Goal: Task Accomplishment & Management: Use online tool/utility

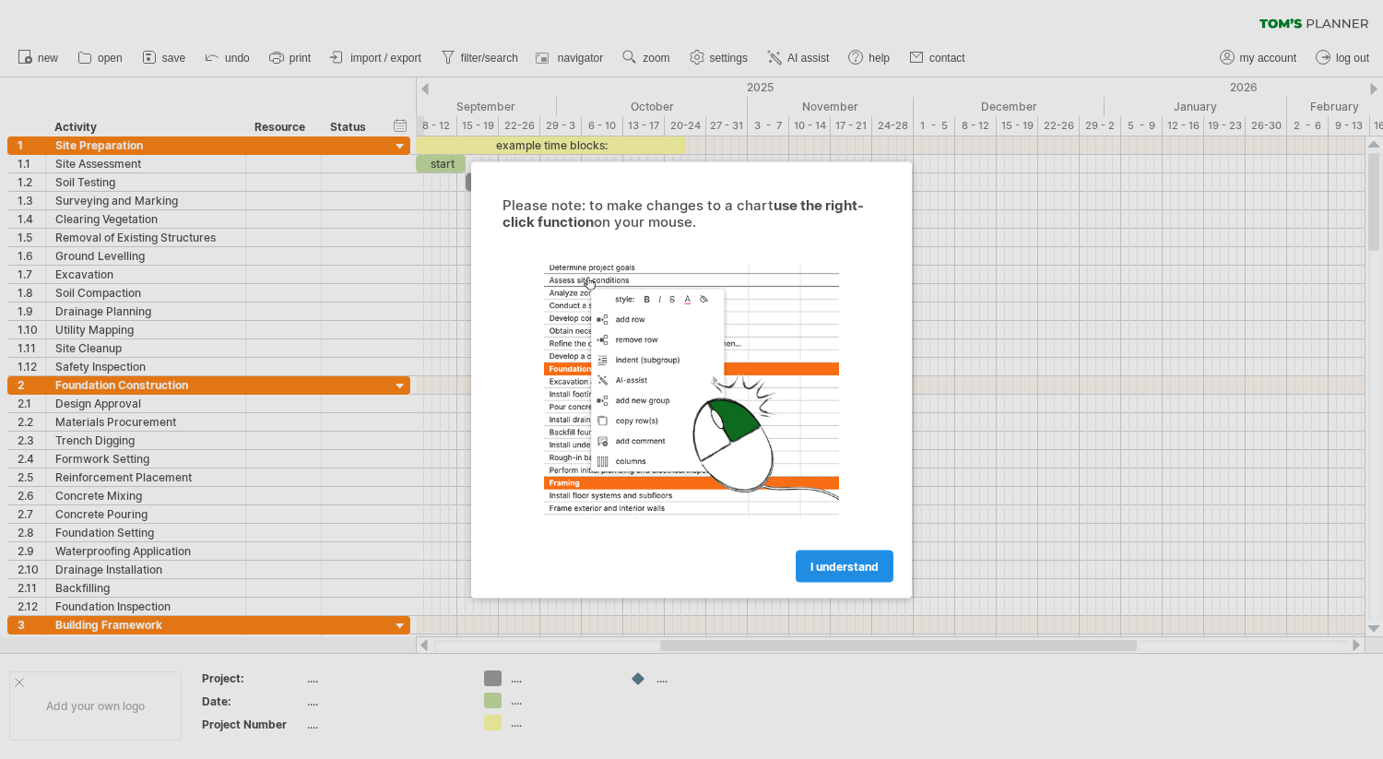
click at [827, 563] on span "I understand" at bounding box center [845, 566] width 68 height 14
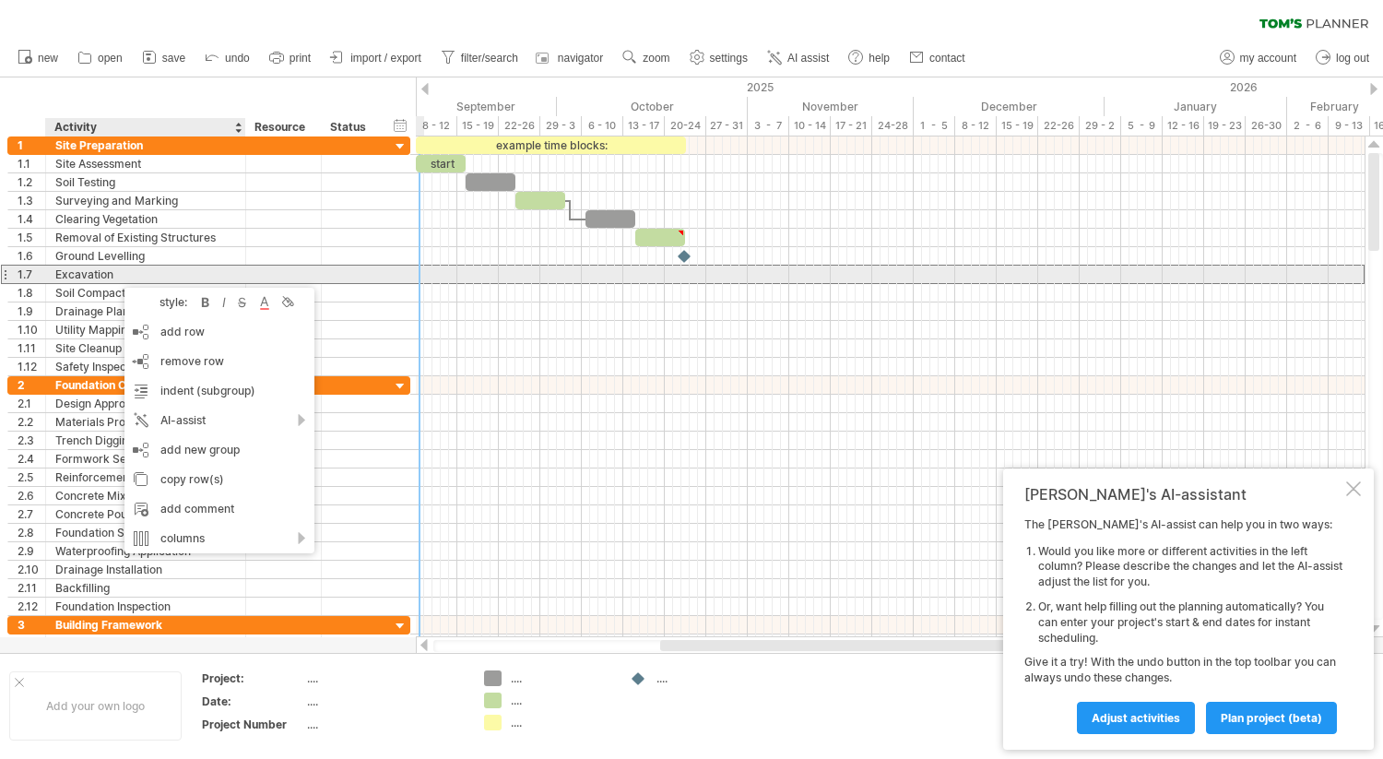
click at [115, 276] on div "Excavation" at bounding box center [145, 275] width 181 height 18
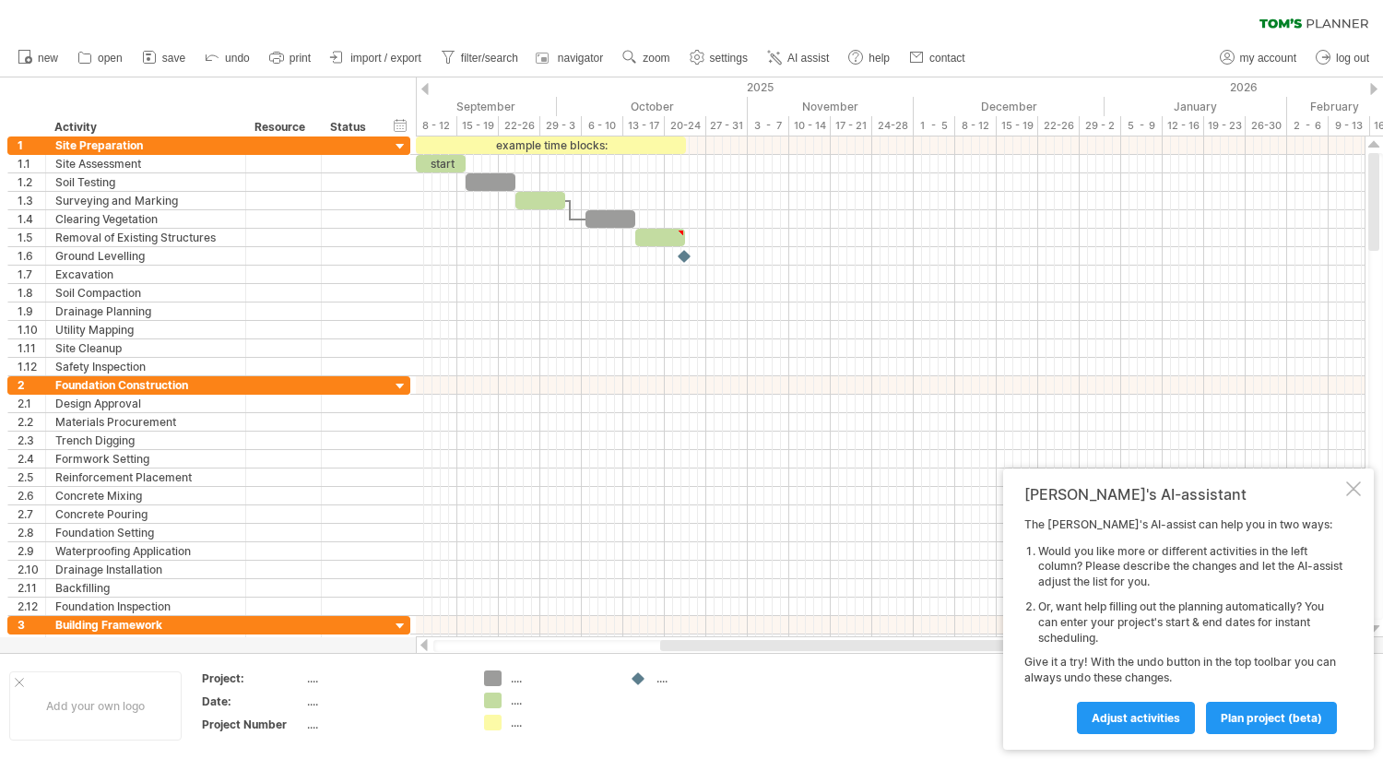
click at [6, 87] on div "hide start/end/duration show start/end/duration ******** Activity ******** Reso…" at bounding box center [208, 106] width 416 height 59
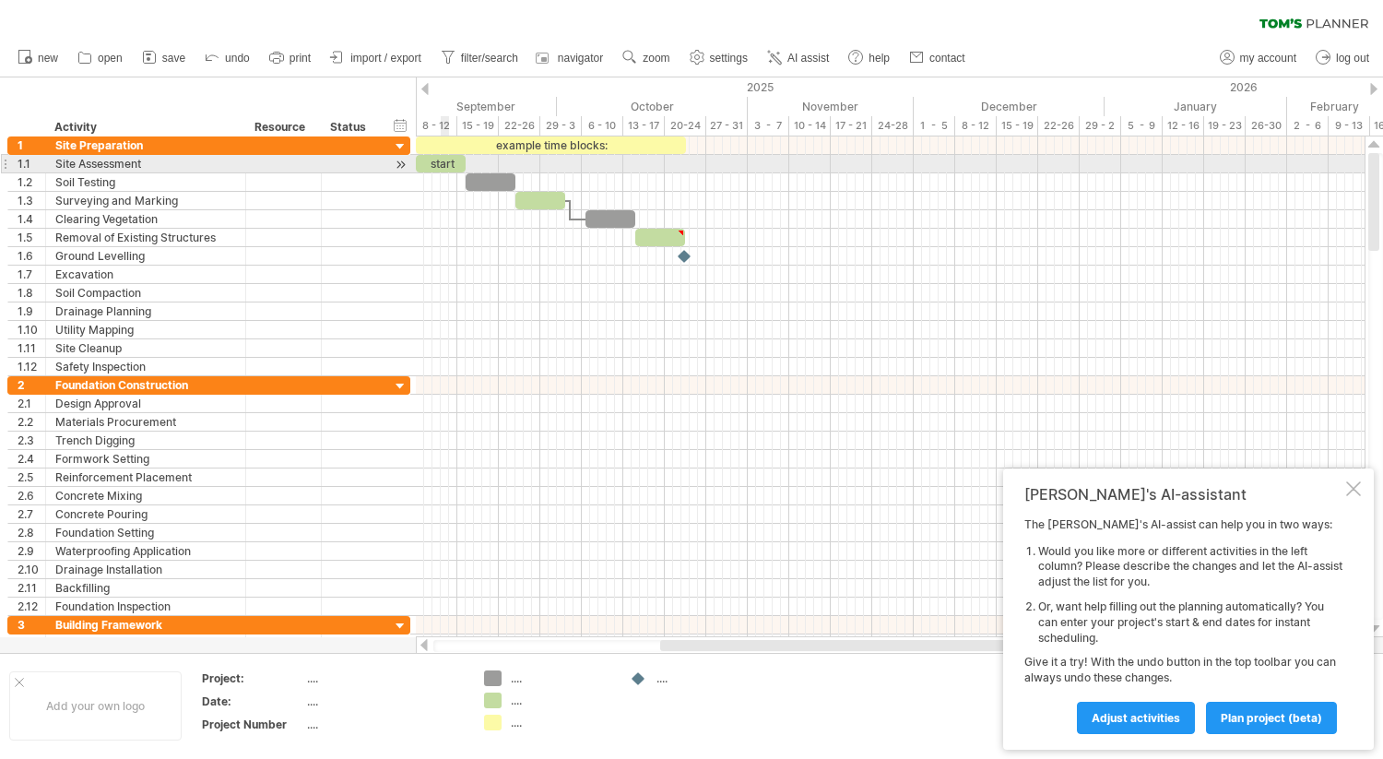
click at [444, 164] on div "start" at bounding box center [441, 164] width 50 height 18
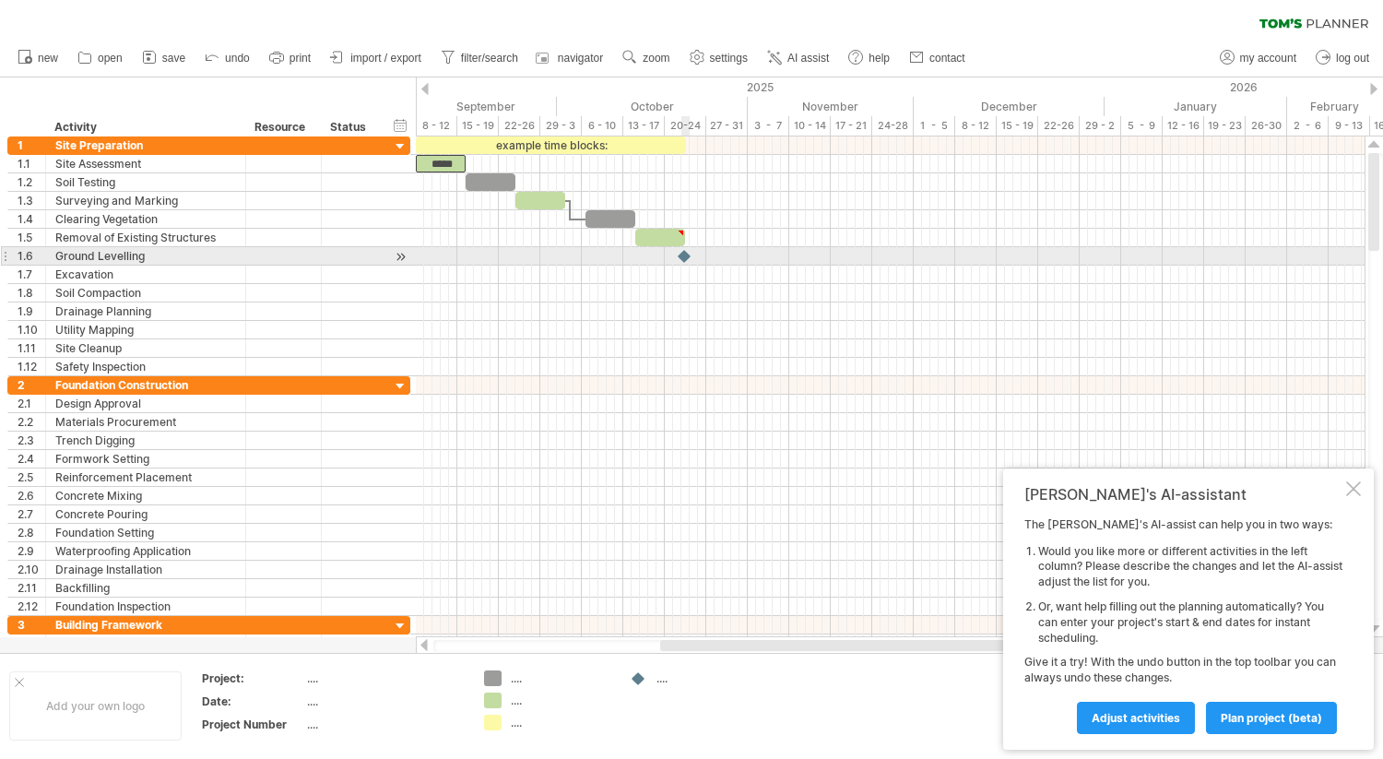
click at [685, 258] on div at bounding box center [685, 256] width 18 height 18
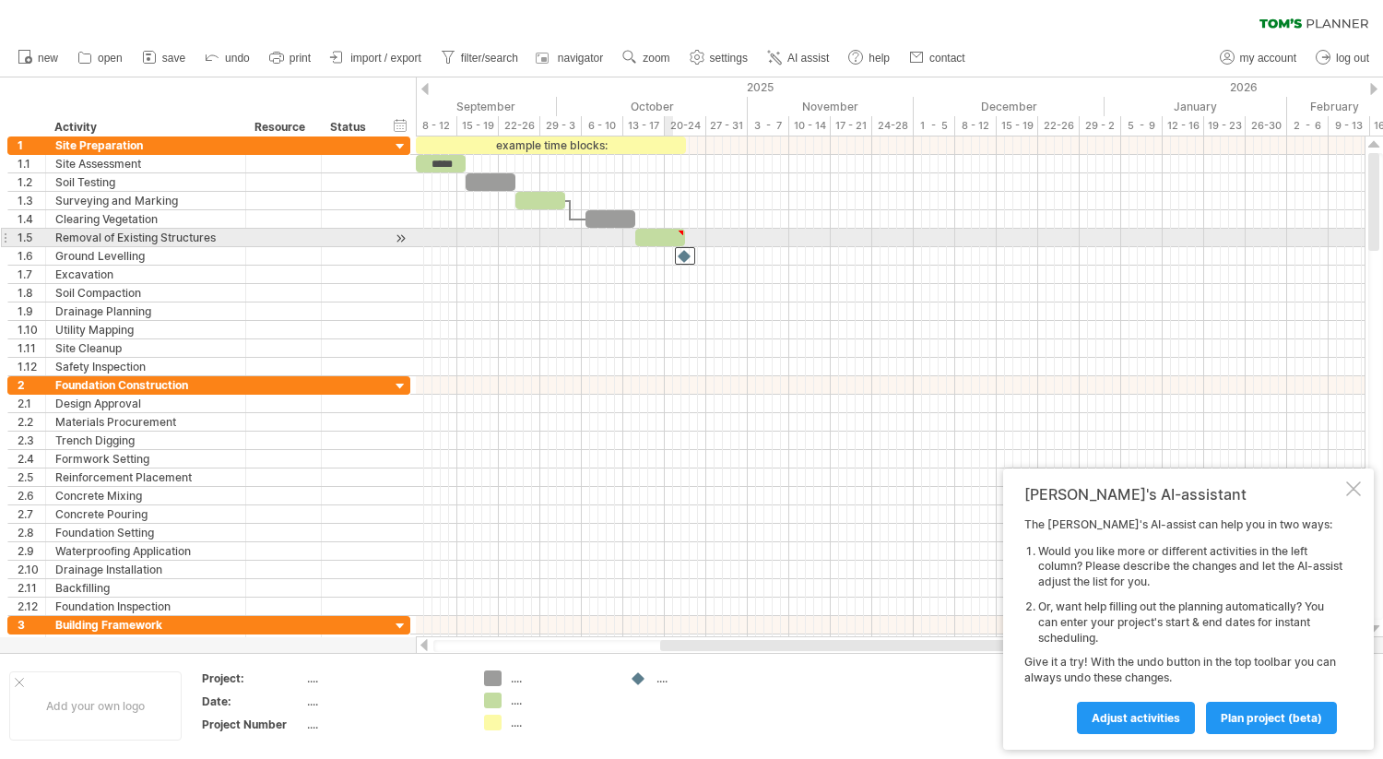
type textarea "**********"
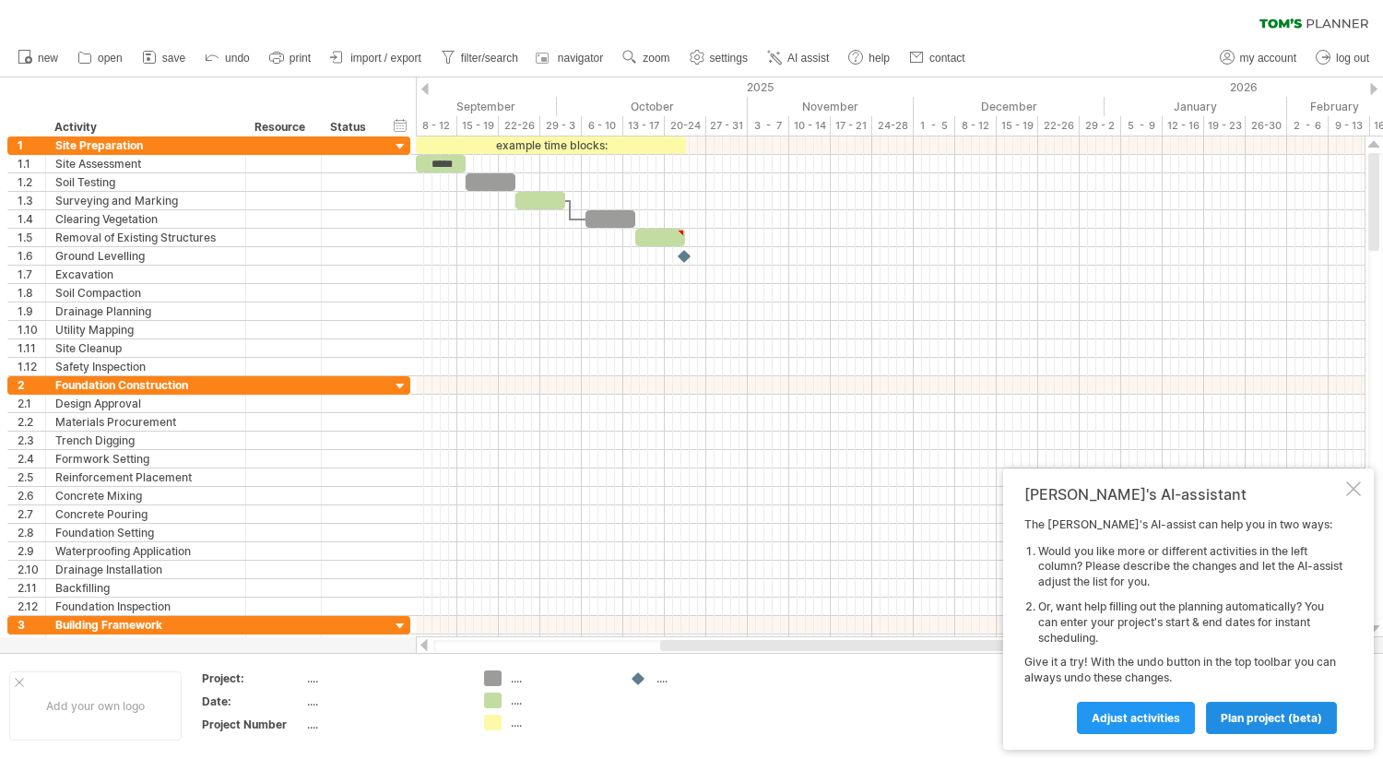
click at [1263, 722] on span "plan project (beta)" at bounding box center [1271, 718] width 101 height 14
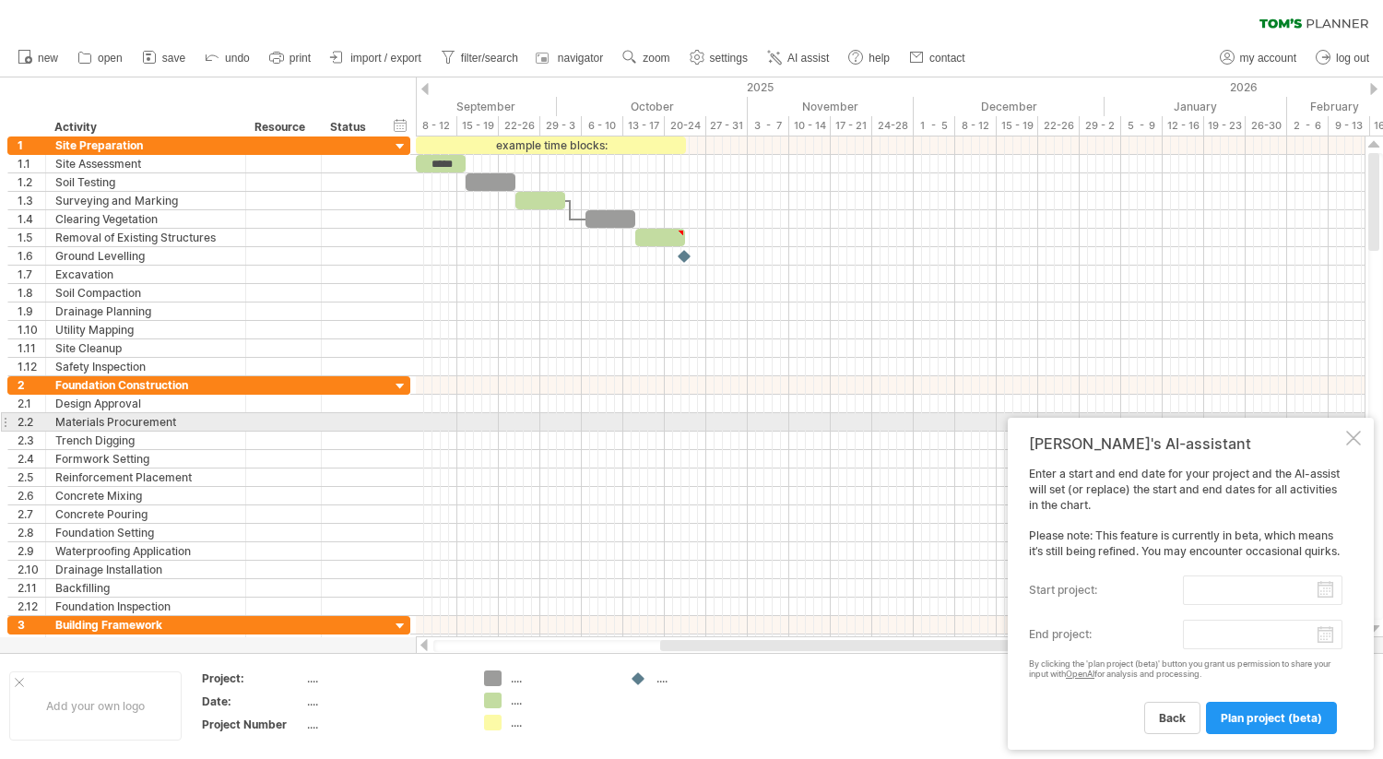
click at [1352, 431] on div at bounding box center [1353, 438] width 15 height 15
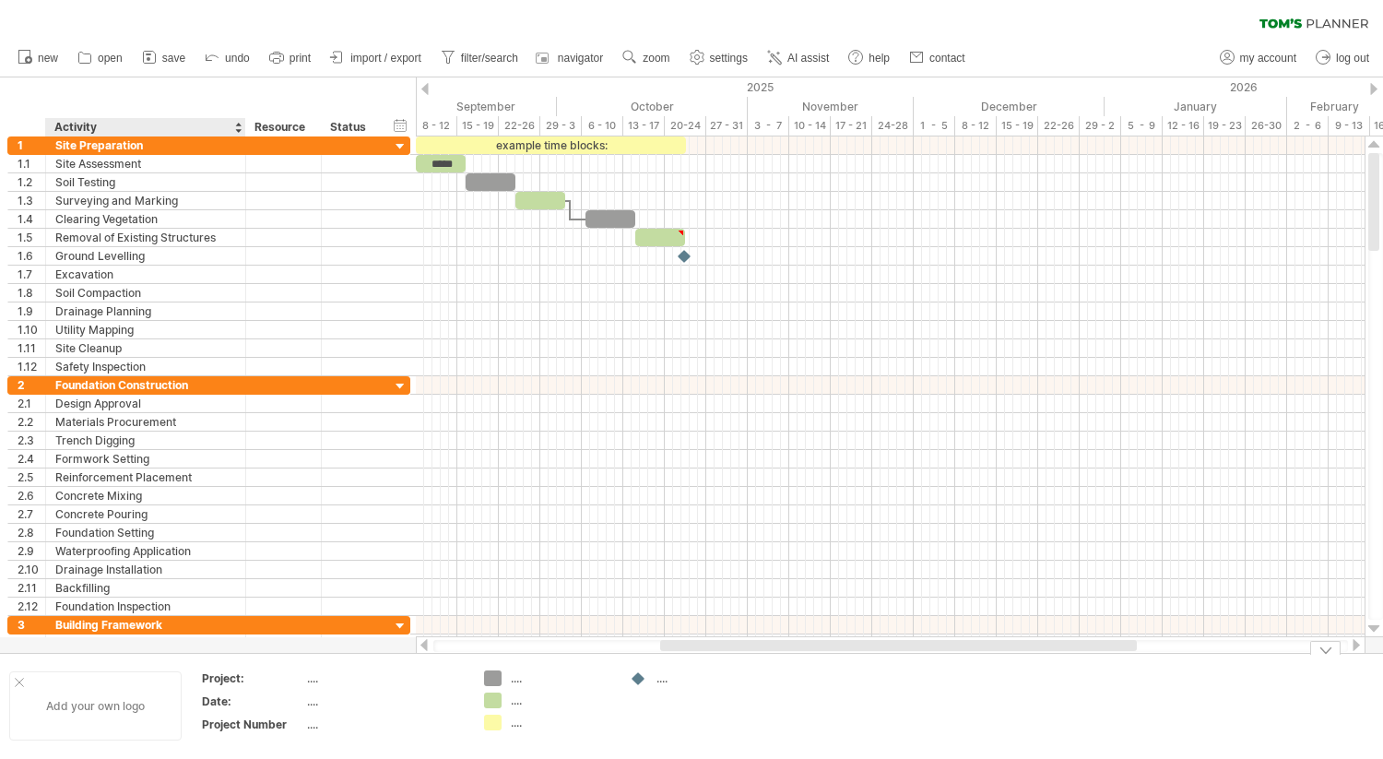
click at [89, 698] on div "Add your own logo" at bounding box center [95, 705] width 172 height 69
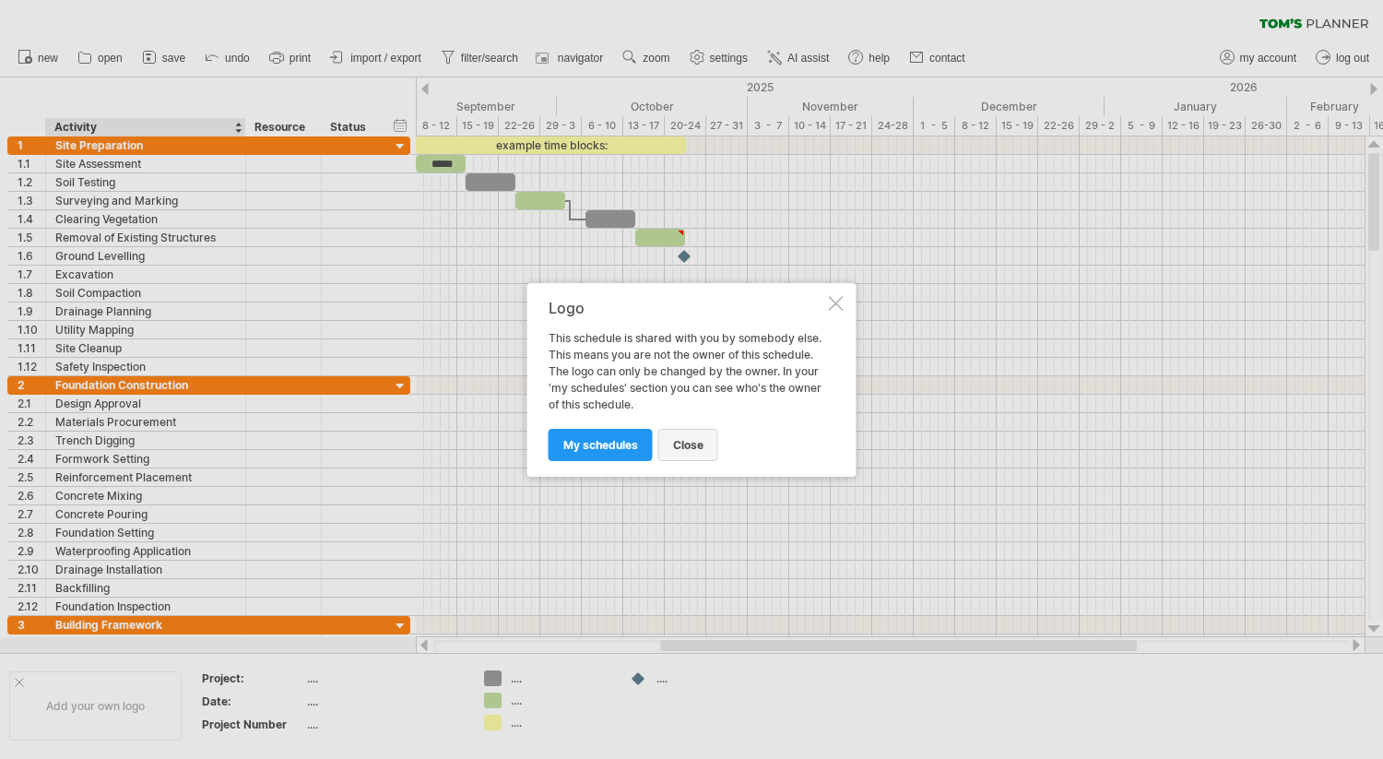
click at [699, 450] on span "close" at bounding box center [688, 445] width 30 height 14
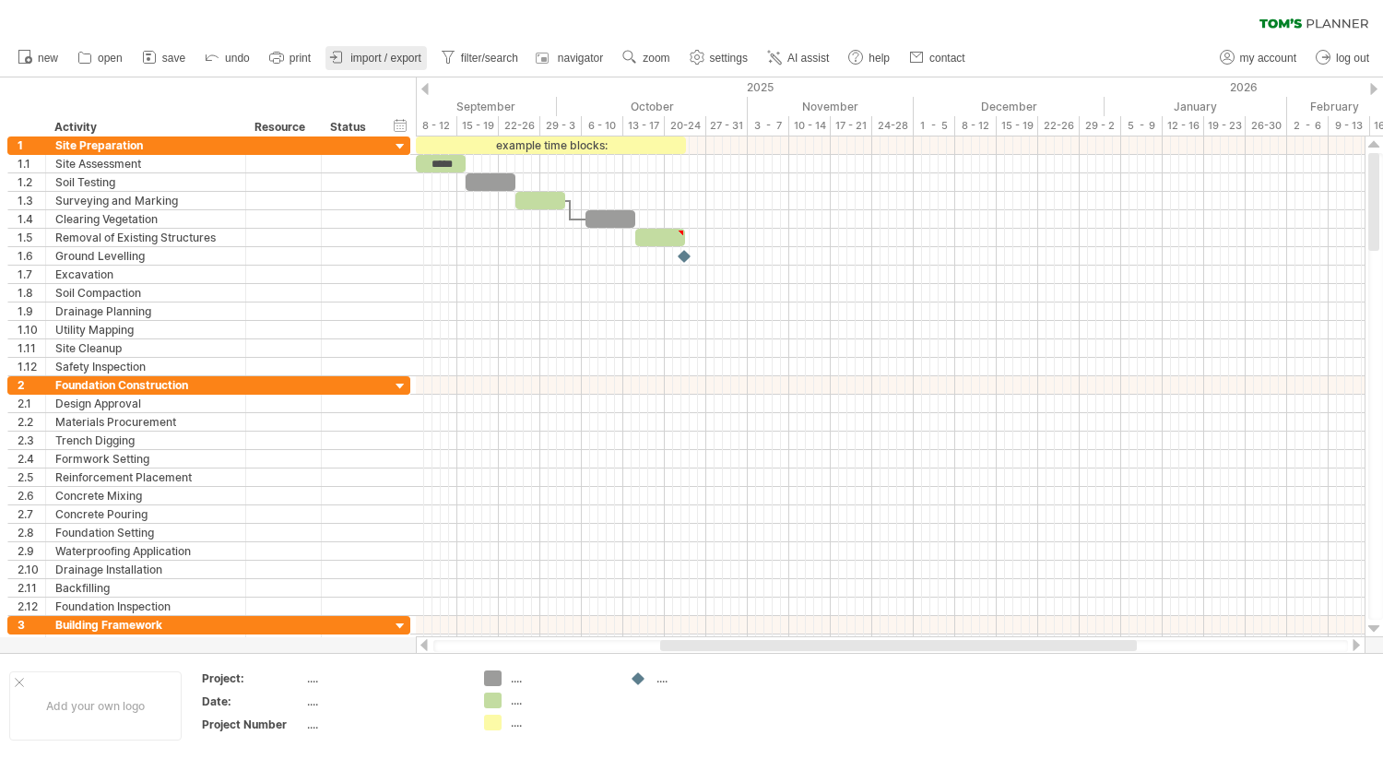
click at [356, 62] on span "import / export" at bounding box center [385, 58] width 71 height 13
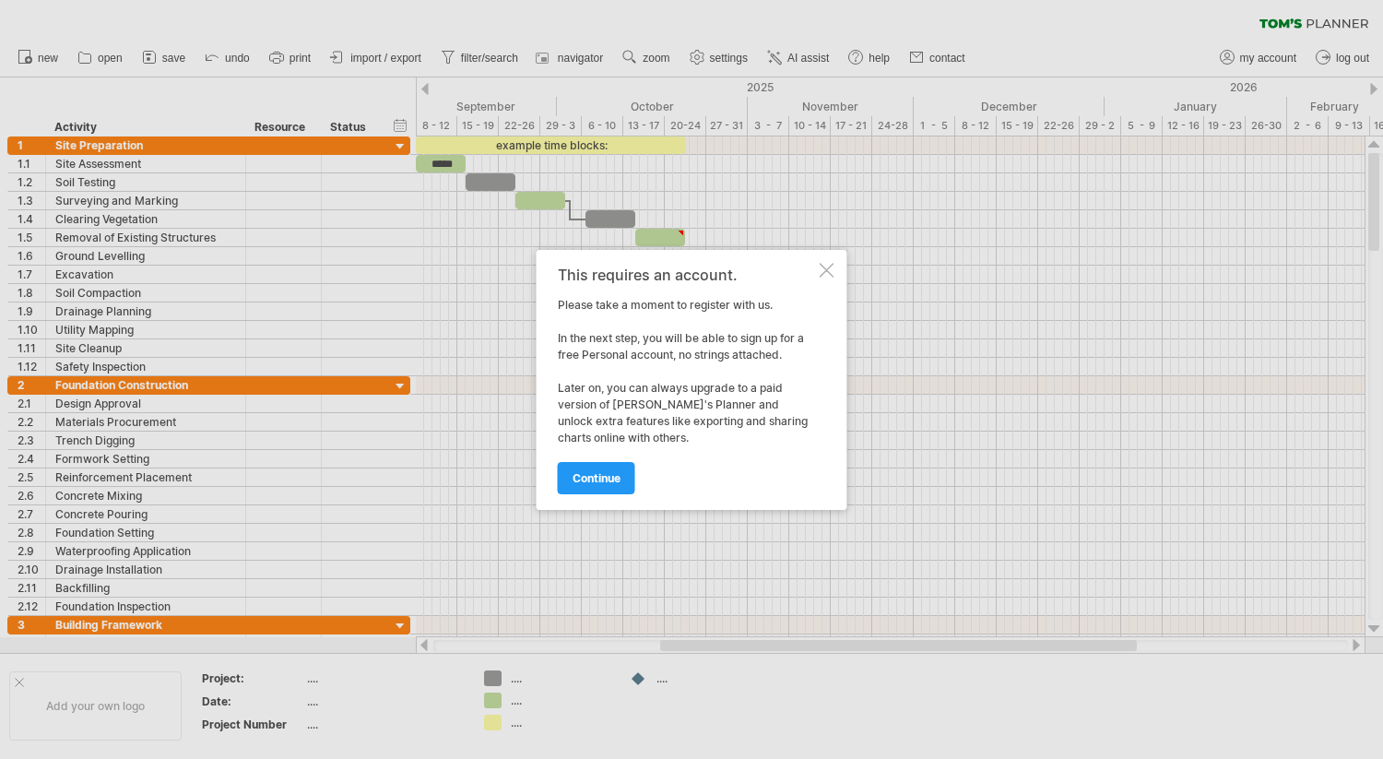
click at [825, 270] on div at bounding box center [827, 270] width 15 height 15
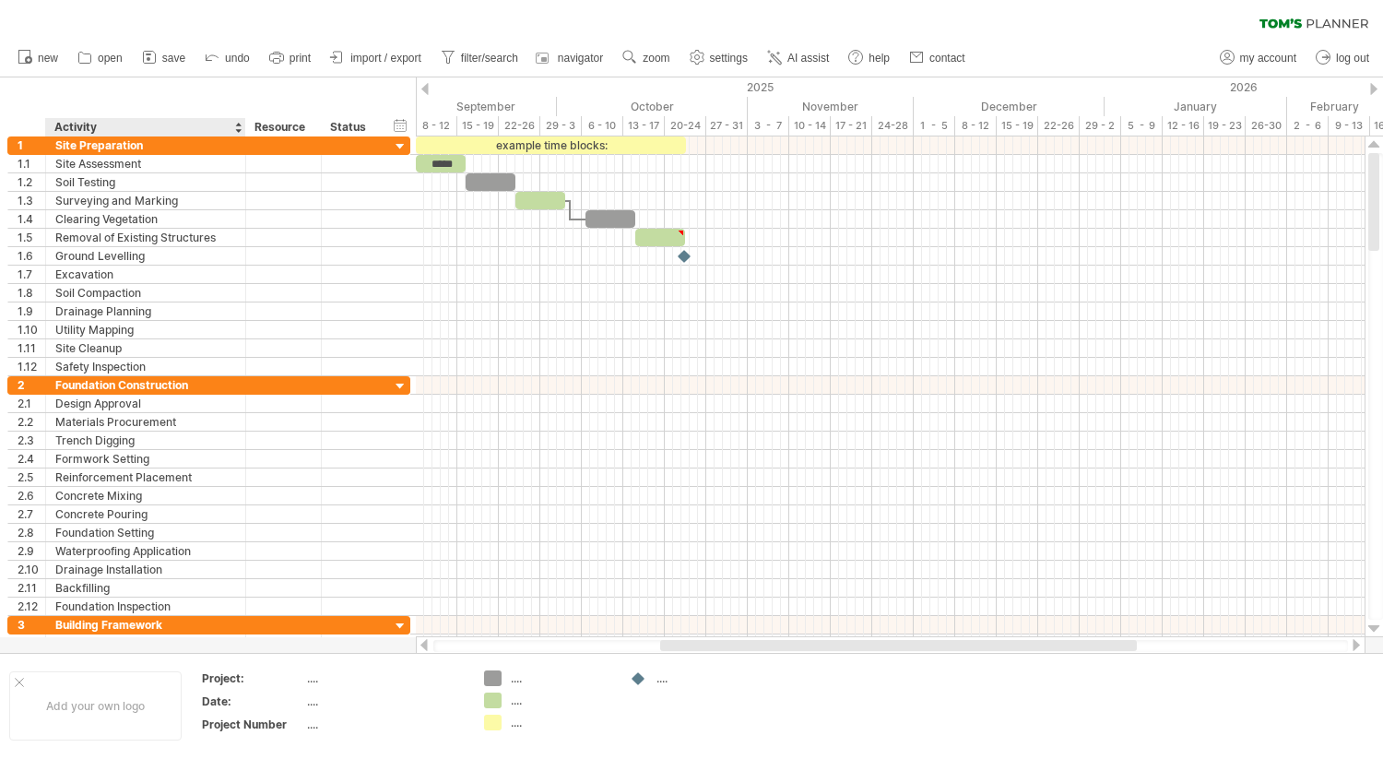
click at [180, 122] on div "Activity" at bounding box center [144, 127] width 181 height 18
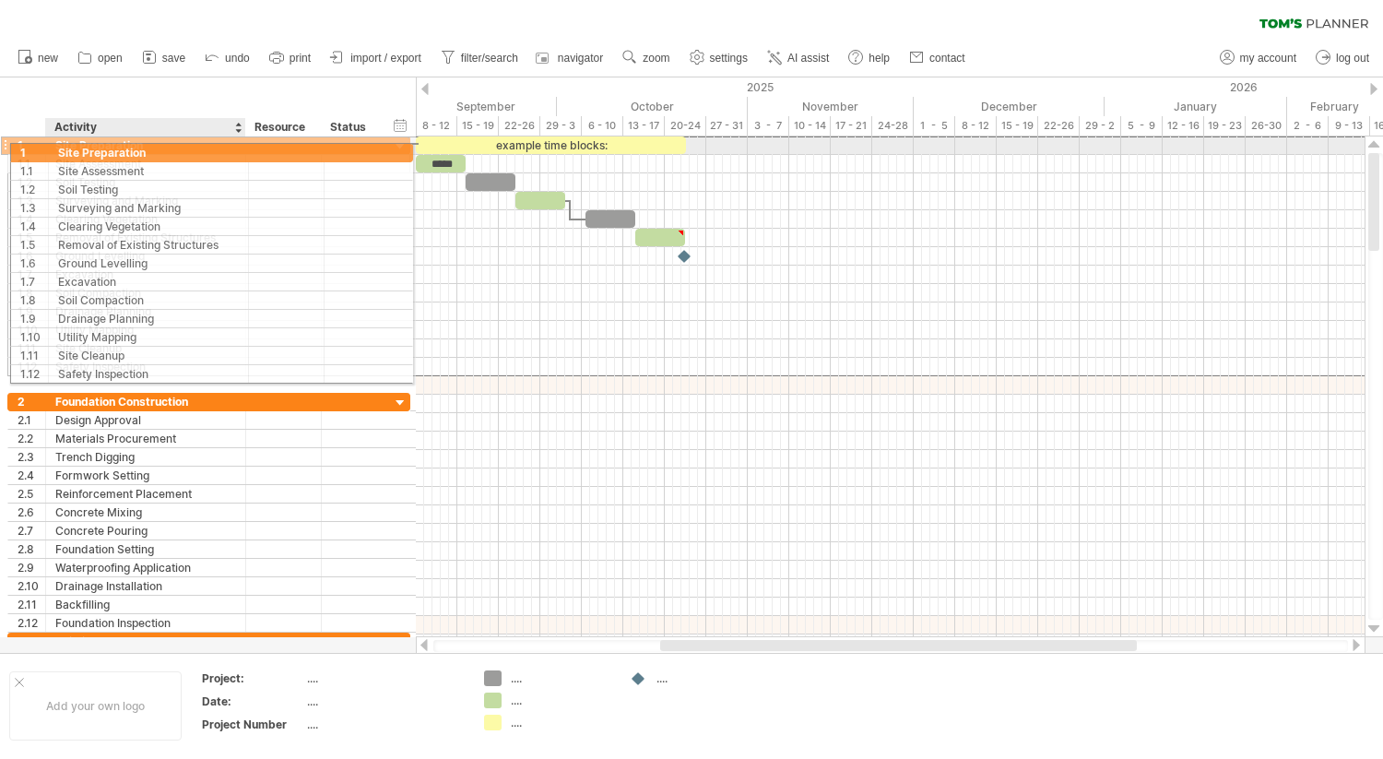
click at [172, 148] on div "Site Preparation" at bounding box center [145, 145] width 181 height 18
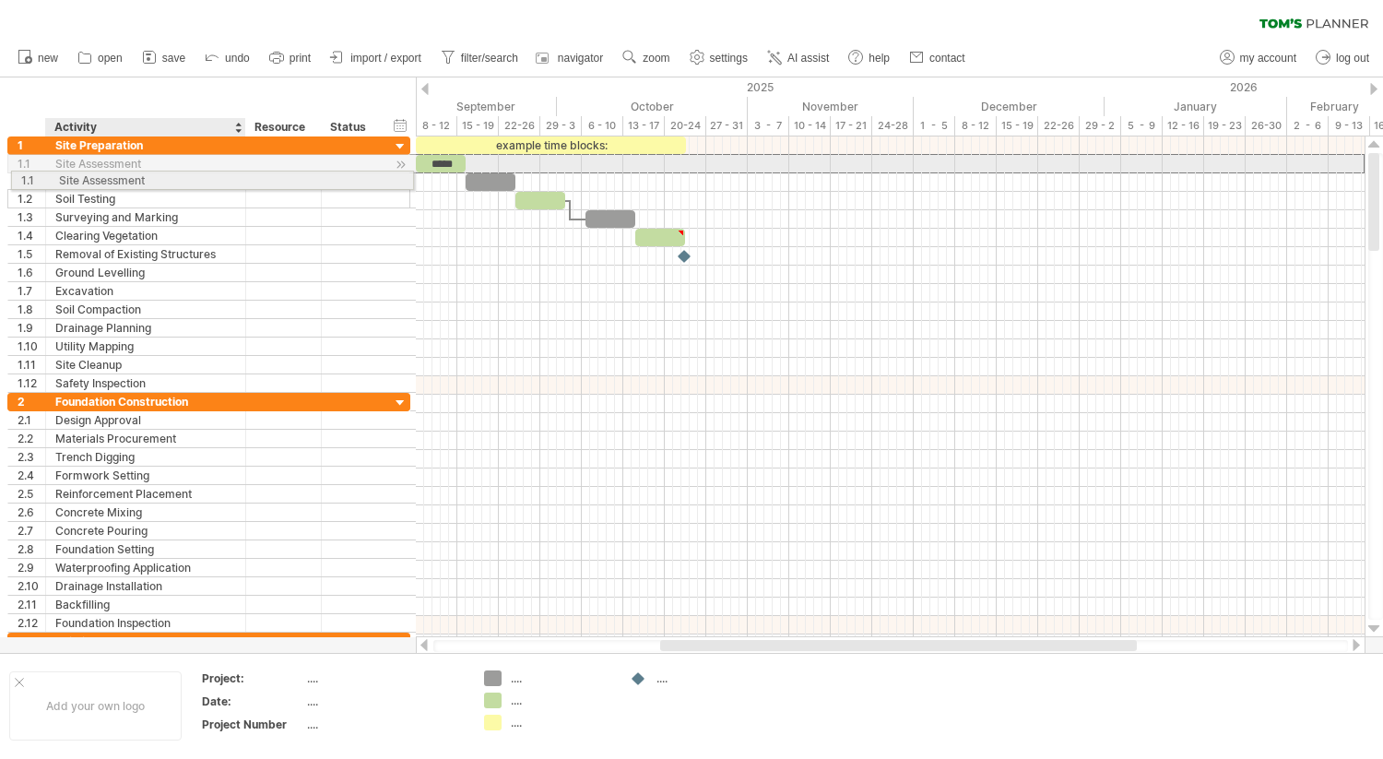
drag, startPoint x: 151, startPoint y: 159, endPoint x: 148, endPoint y: 170, distance: 11.4
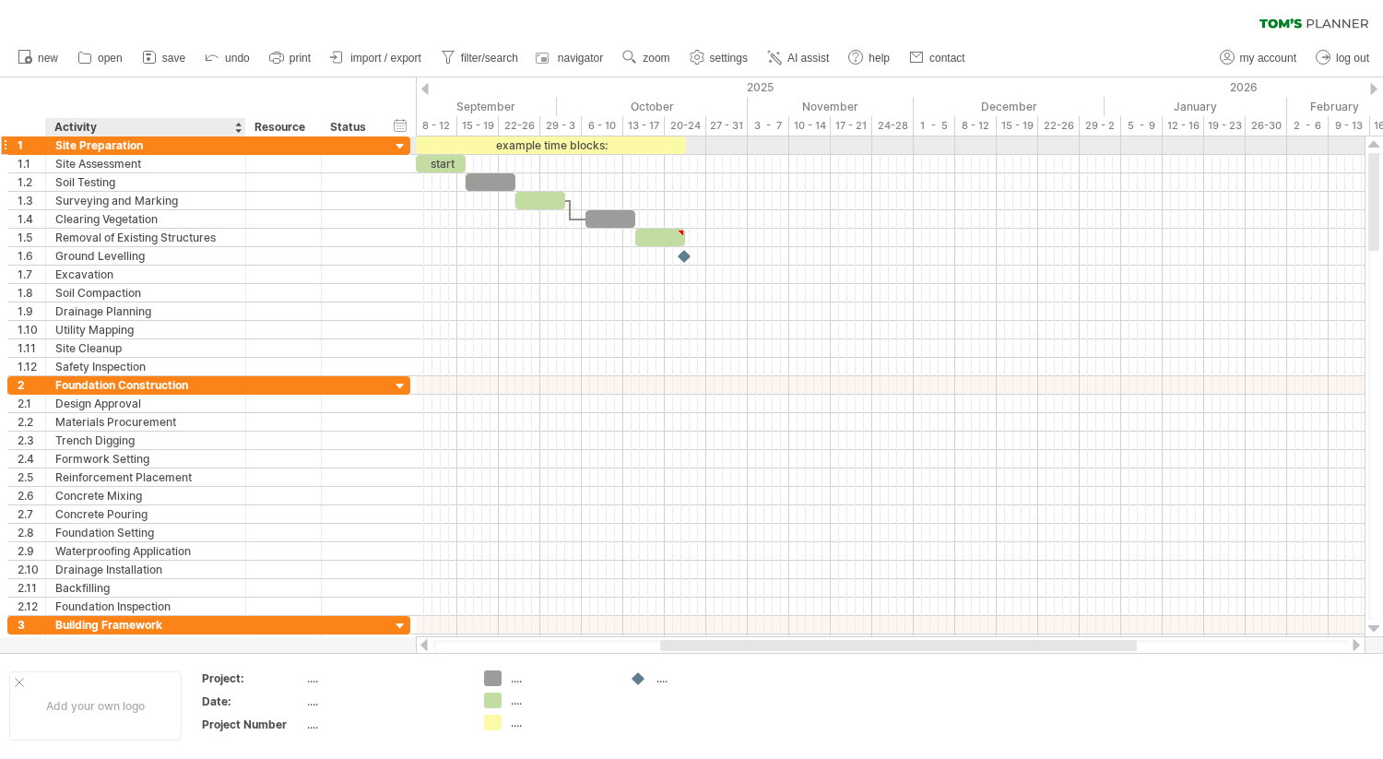
click at [146, 145] on div "Site Preparation" at bounding box center [145, 145] width 181 height 18
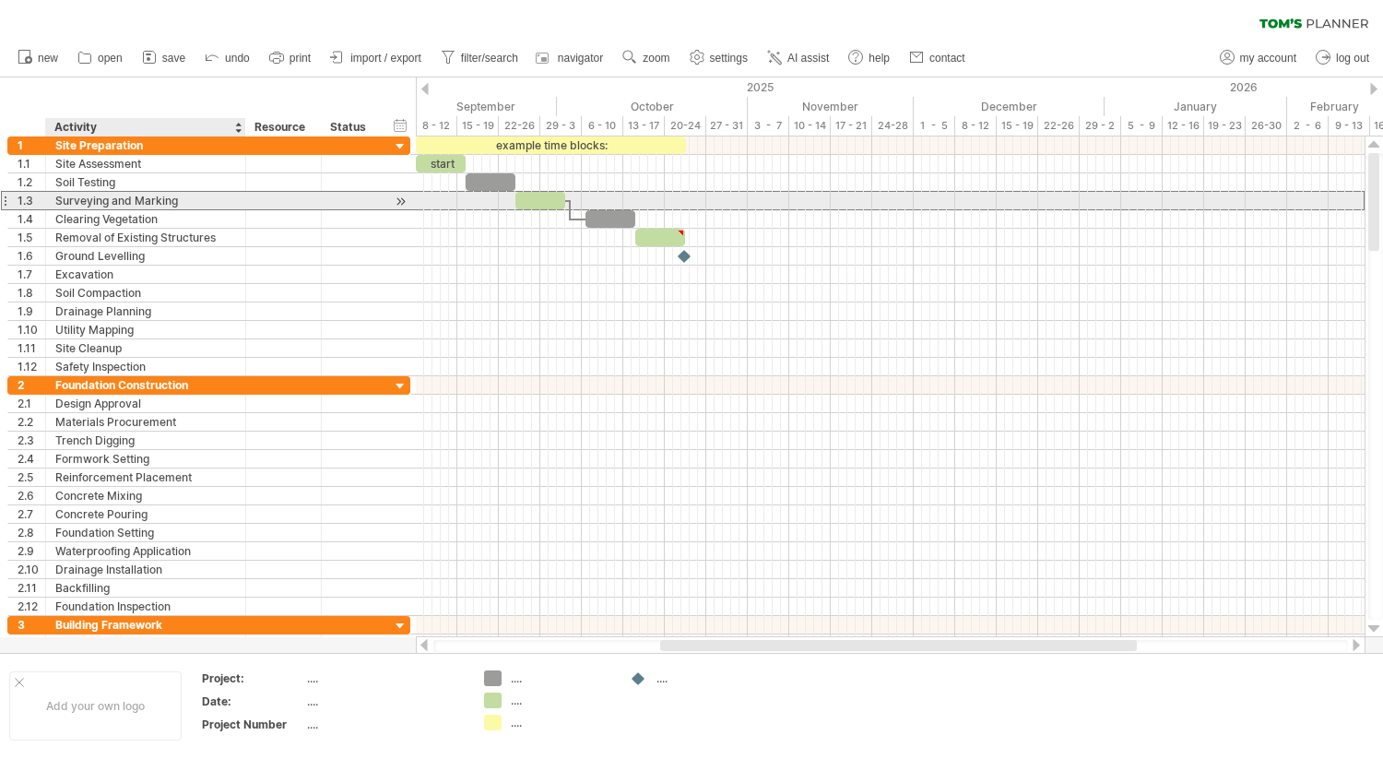
click at [136, 203] on div "Surveying and Marking" at bounding box center [145, 201] width 181 height 18
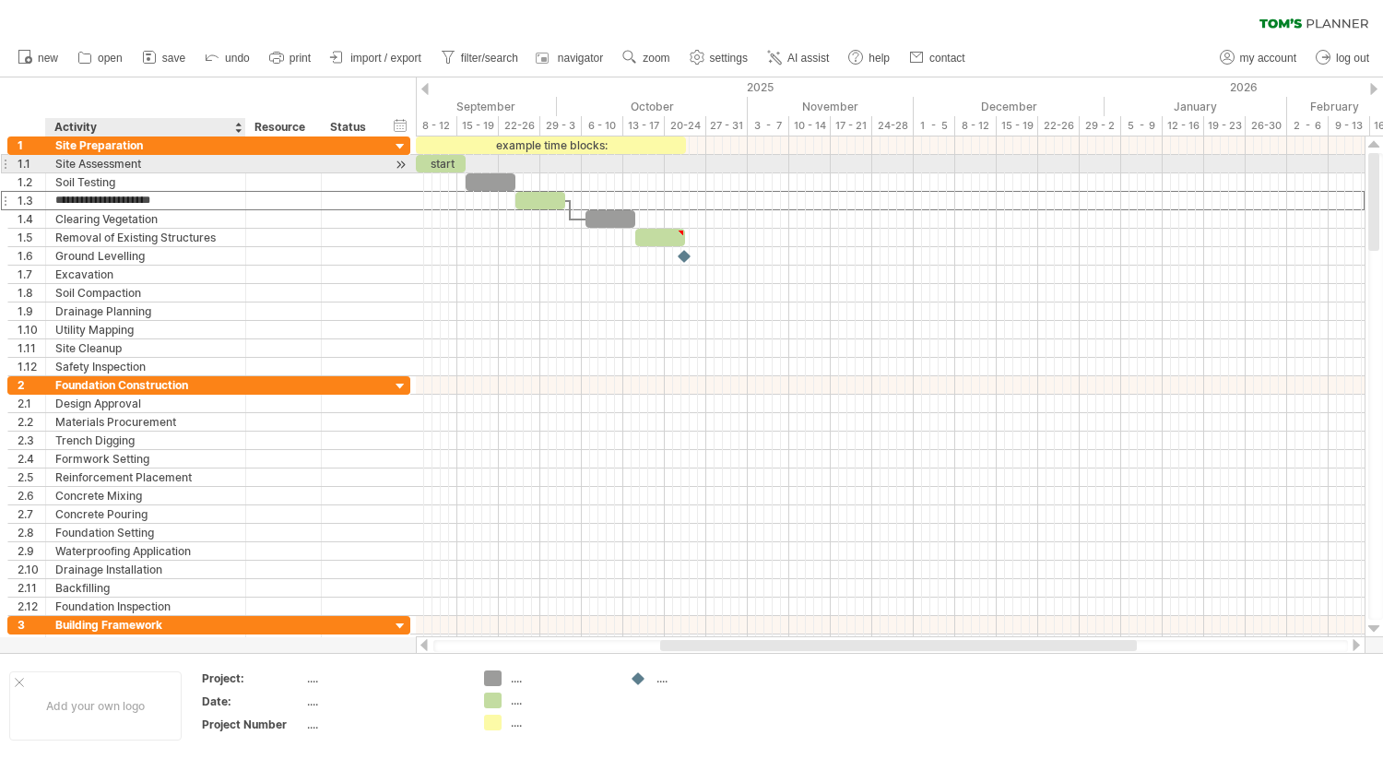
click at [132, 171] on div "Site Assessment" at bounding box center [145, 164] width 181 height 18
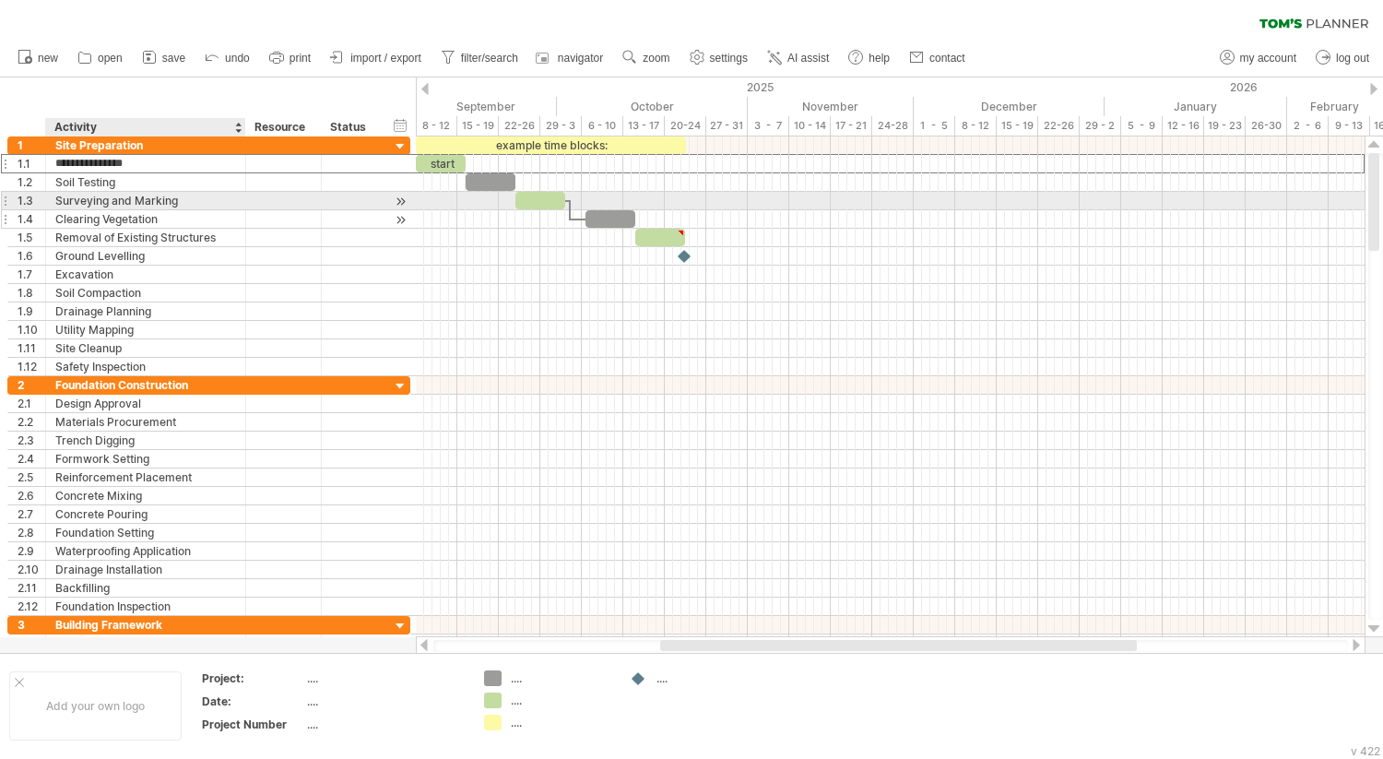
click at [131, 210] on div "**********" at bounding box center [208, 219] width 403 height 18
